Goal: Find contact information: Find contact information

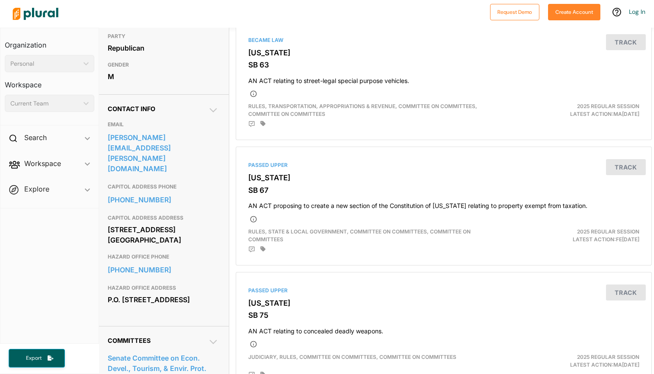
scroll to position [203, 0]
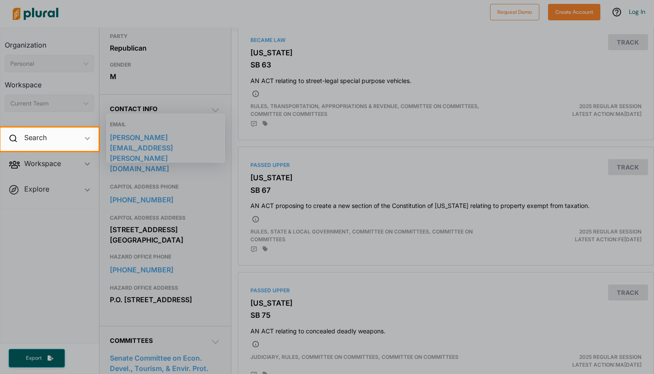
drag, startPoint x: 172, startPoint y: 307, endPoint x: 110, endPoint y: 139, distance: 179.6
click at [110, 139] on body "Request Demo Create Account Log In Organization Personal ic_keyboard_arrow_down…" at bounding box center [327, 187] width 654 height 374
click at [133, 175] on div at bounding box center [327, 262] width 654 height 223
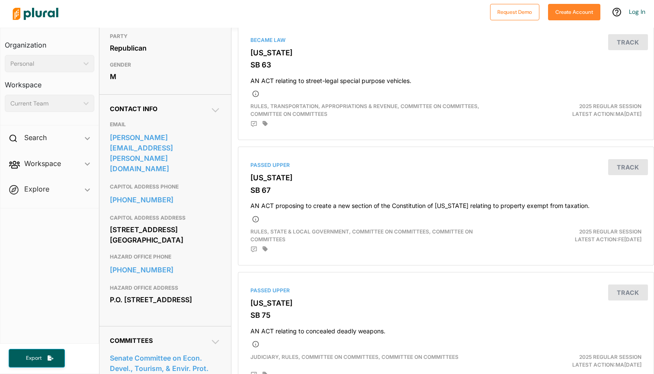
drag, startPoint x: 111, startPoint y: 139, endPoint x: 171, endPoint y: 306, distance: 178.4
click at [171, 306] on div "EMAIL [EMAIL_ADDRESS][PERSON_NAME][DOMAIN_NAME] CAPITOL ADDRESS PHONE [PHONE_NU…" at bounding box center [165, 214] width 111 height 203
copy div "EMAIL [EMAIL_ADDRESS][PERSON_NAME][DOMAIN_NAME] CAPITOL ADDRESS PHONE [PHONE_NU…"
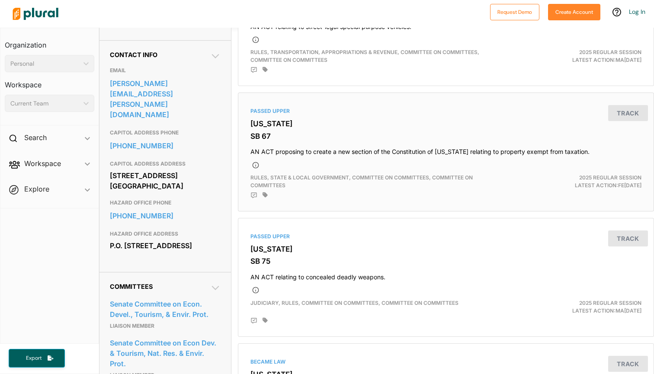
scroll to position [258, 0]
click at [30, 287] on nav "Organization Personal ic_keyboard_arrow_down Personal Workspace Current Team ic…" at bounding box center [49, 186] width 99 height 316
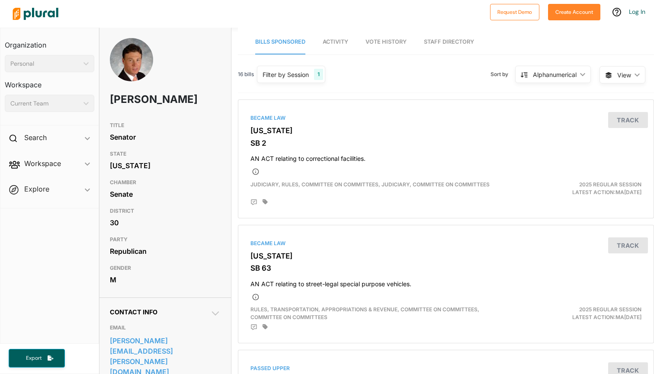
scroll to position [0, 0]
click at [138, 46] on img at bounding box center [131, 71] width 43 height 66
